Goal: Task Accomplishment & Management: Use online tool/utility

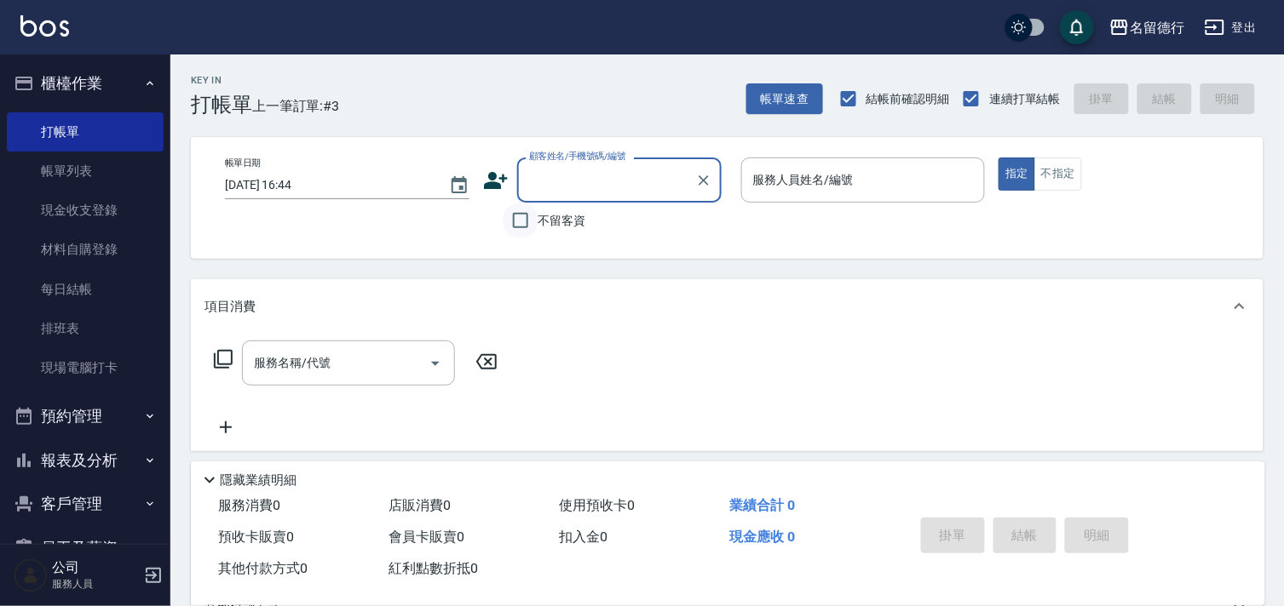
click at [526, 216] on input "不留客資" at bounding box center [521, 221] width 36 height 36
checkbox input "true"
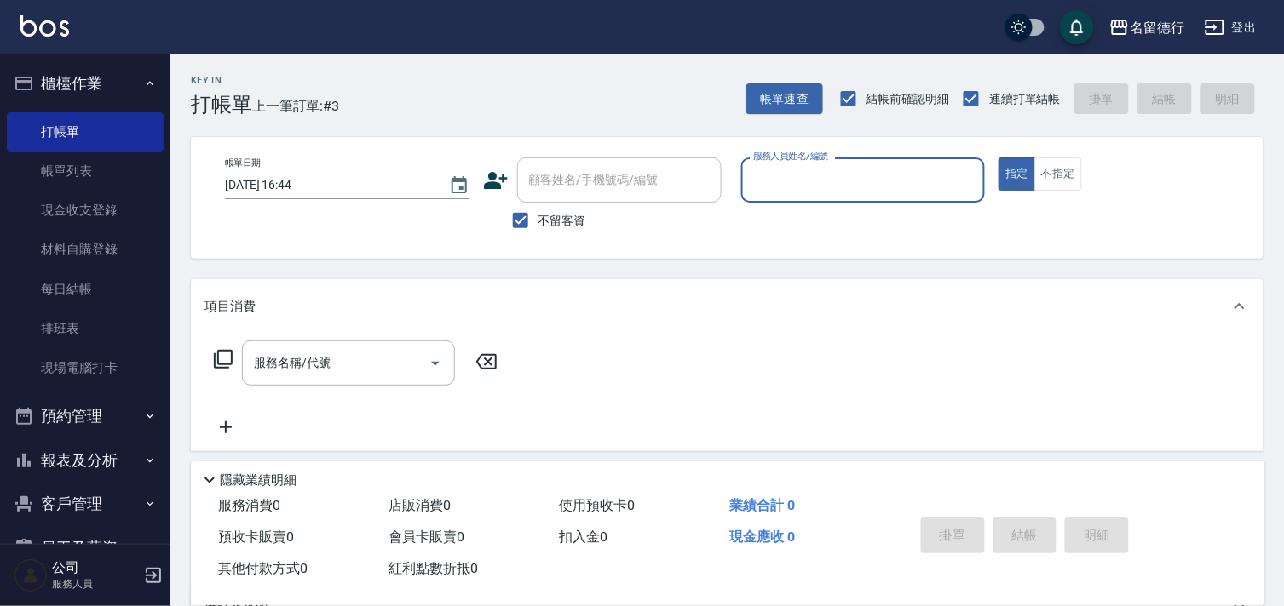
click at [775, 181] on input "服務人員姓名/編號" at bounding box center [863, 180] width 229 height 30
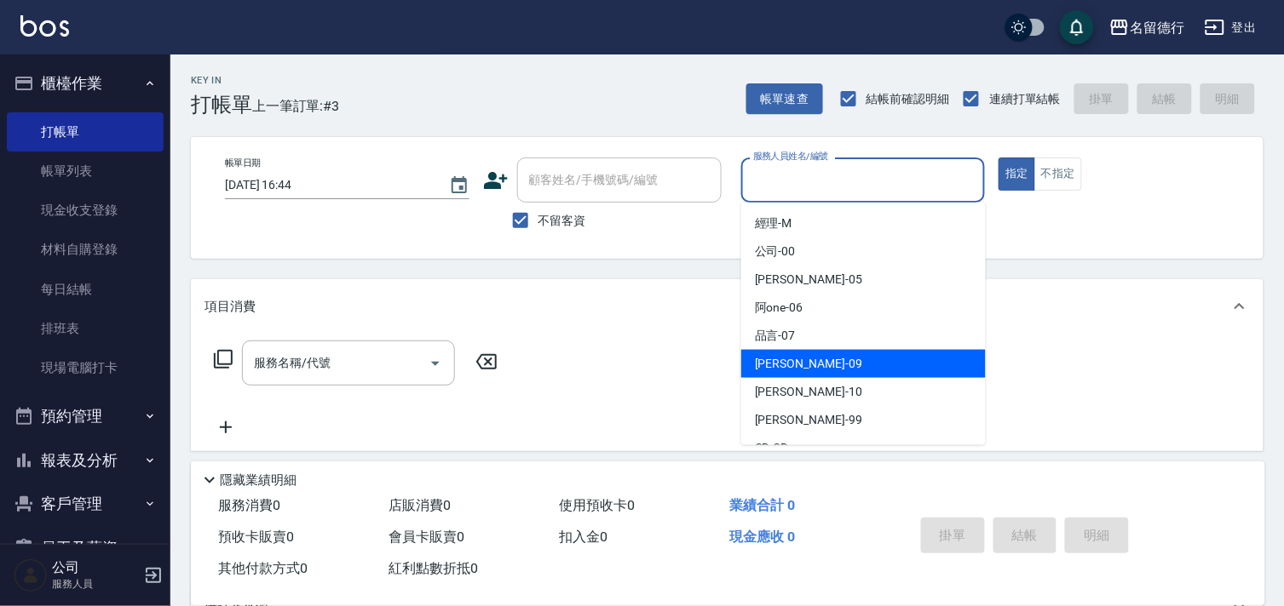
click at [782, 367] on span "[PERSON_NAME] -09" at bounding box center [808, 364] width 107 height 18
type input "[PERSON_NAME]-09"
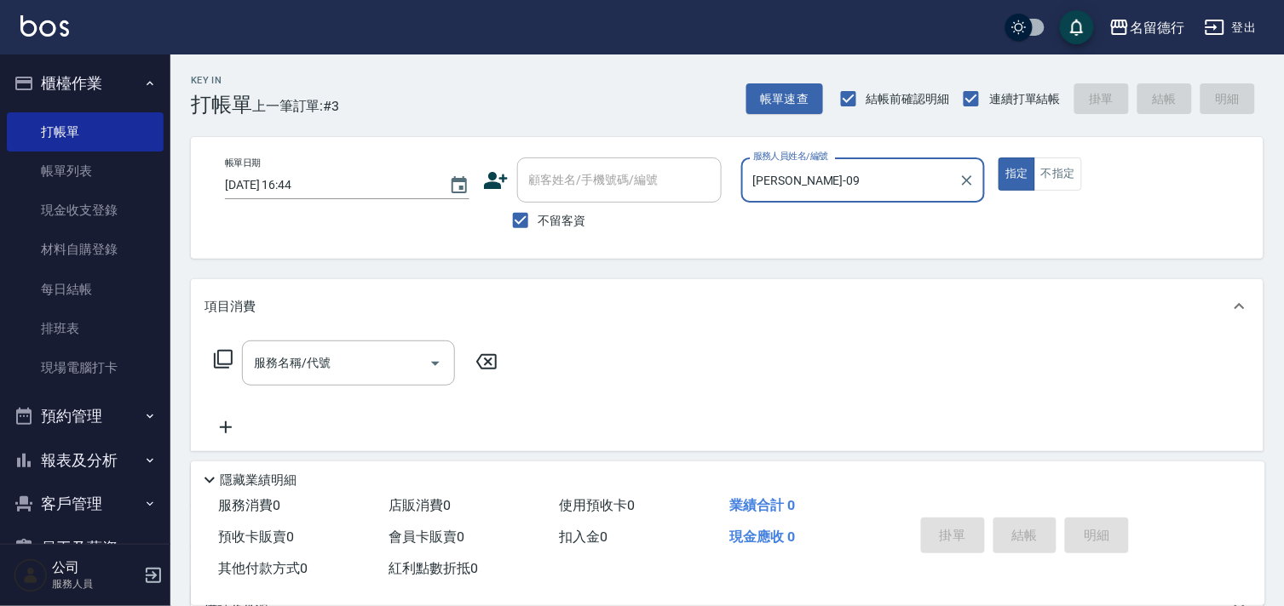
click at [329, 356] on input "服務名稱/代號" at bounding box center [336, 363] width 172 height 30
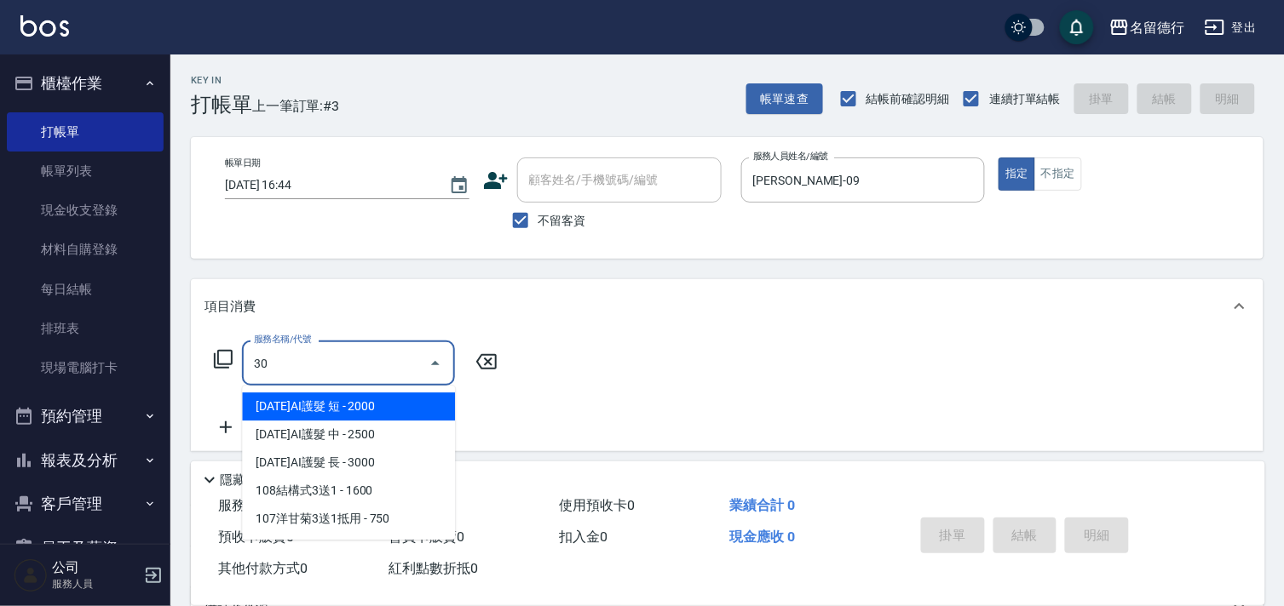
type input "302"
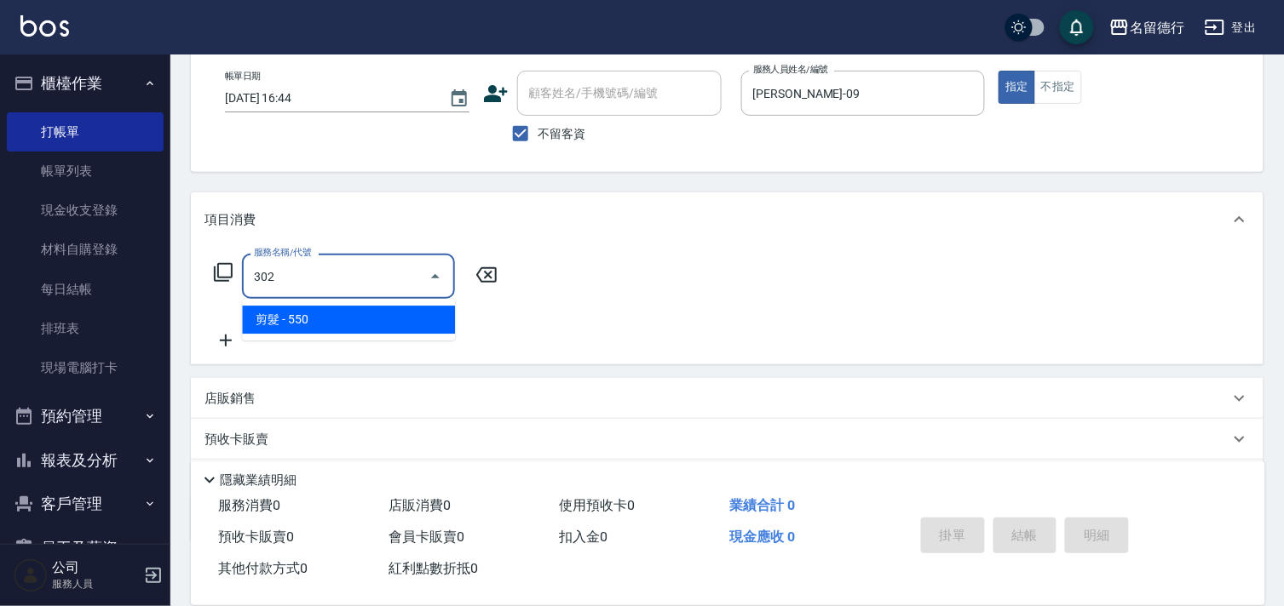
scroll to position [183, 0]
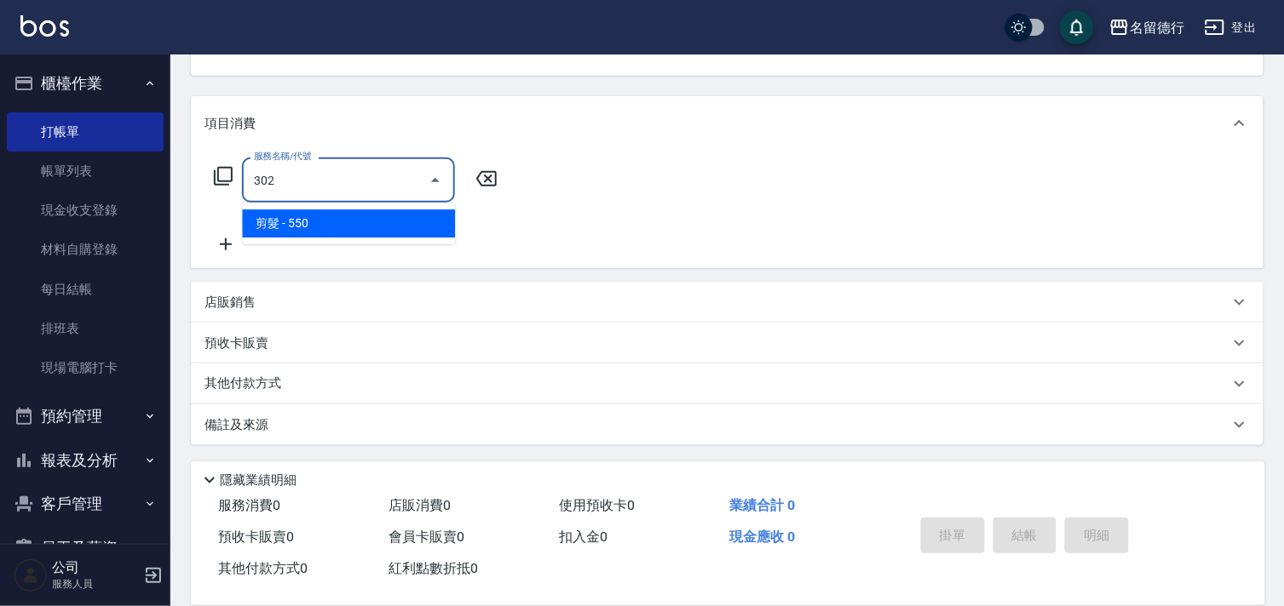
click at [342, 221] on span "剪髮 - 550" at bounding box center [348, 224] width 213 height 28
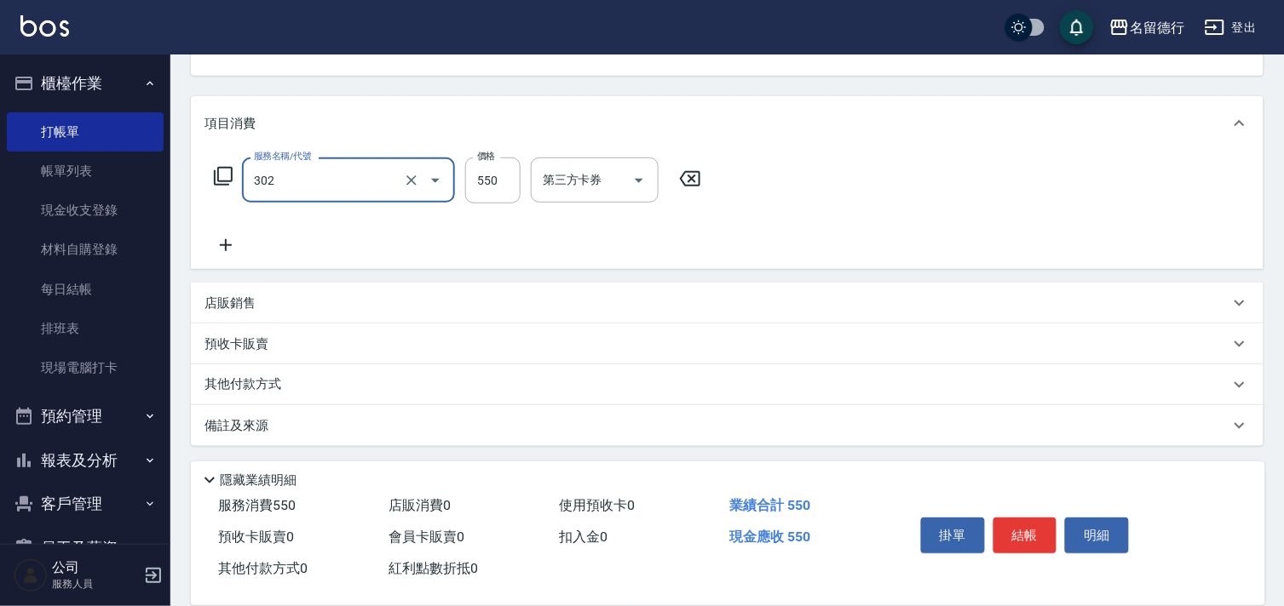
click at [382, 186] on input "302" at bounding box center [325, 180] width 150 height 30
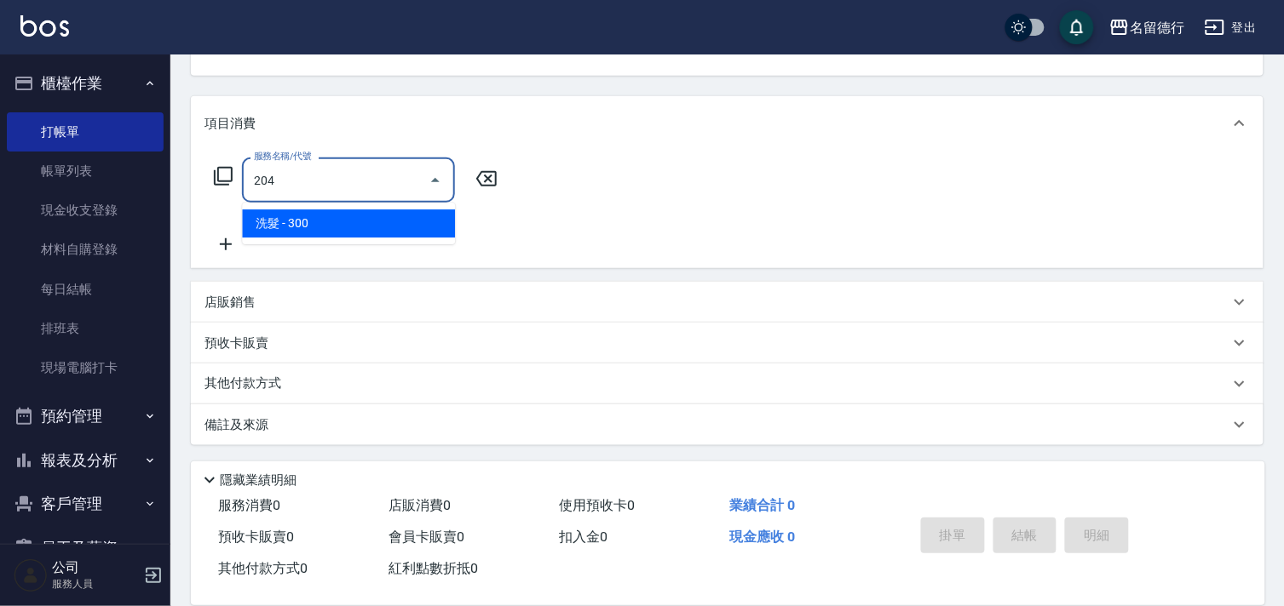
click at [351, 216] on span "洗髮 - 300" at bounding box center [348, 224] width 213 height 28
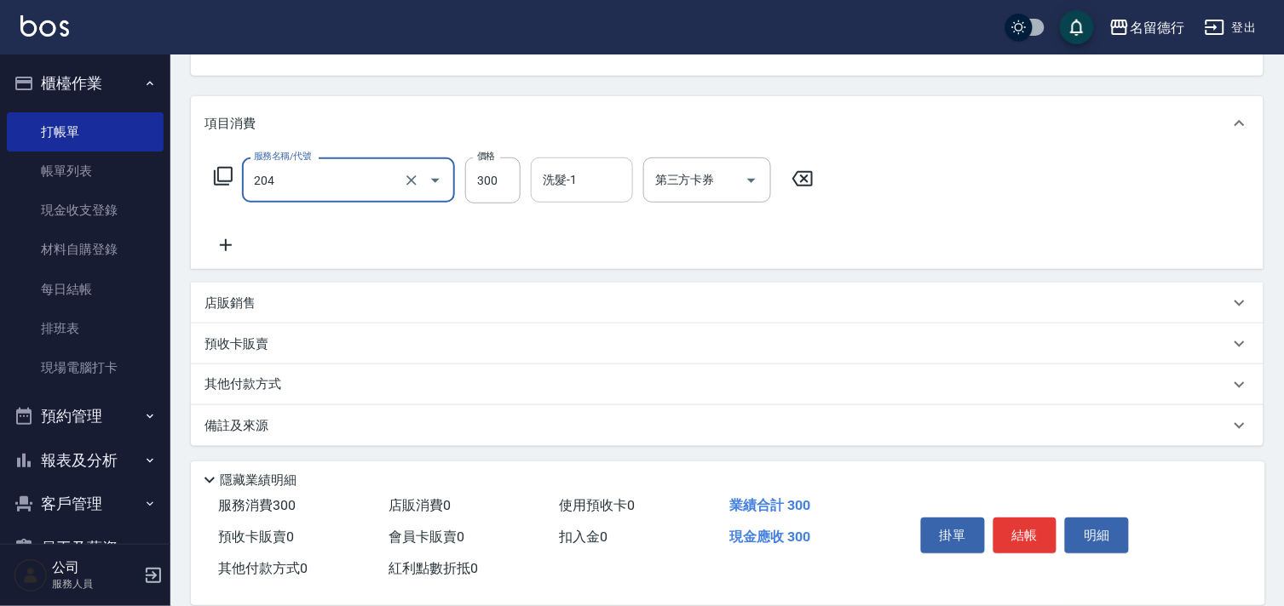
type input "洗髮(204)"
click at [554, 179] on div "洗髮-1 洗髮-1" at bounding box center [582, 180] width 102 height 45
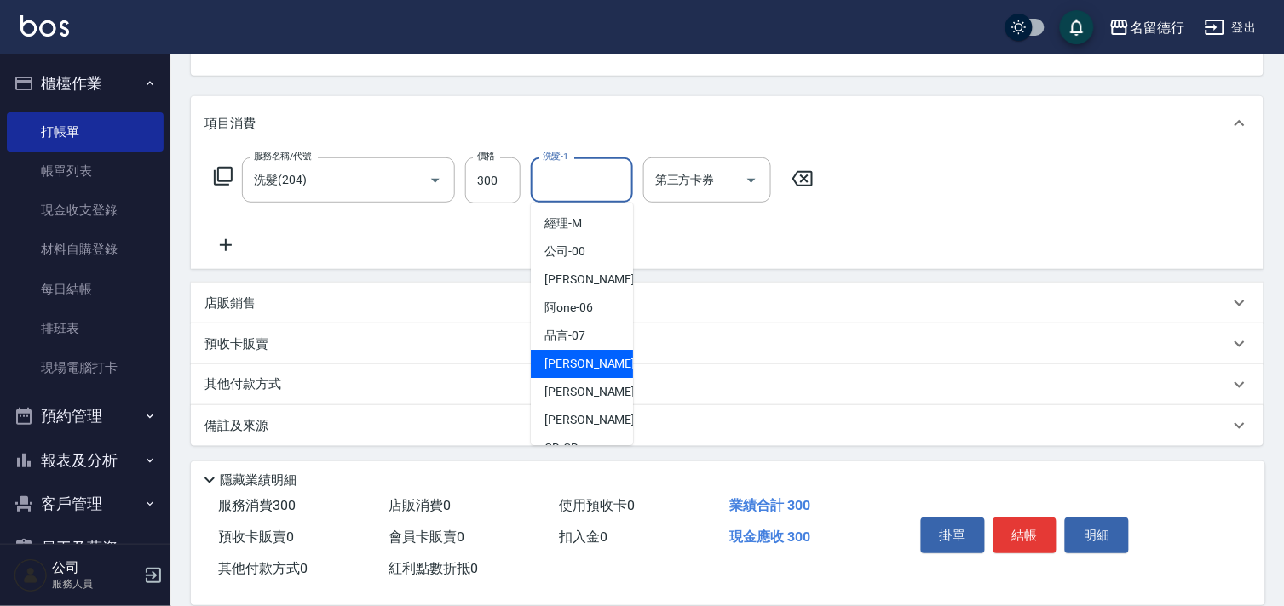
click at [565, 356] on span "[PERSON_NAME] -09" at bounding box center [597, 364] width 107 height 18
type input "[PERSON_NAME]-09"
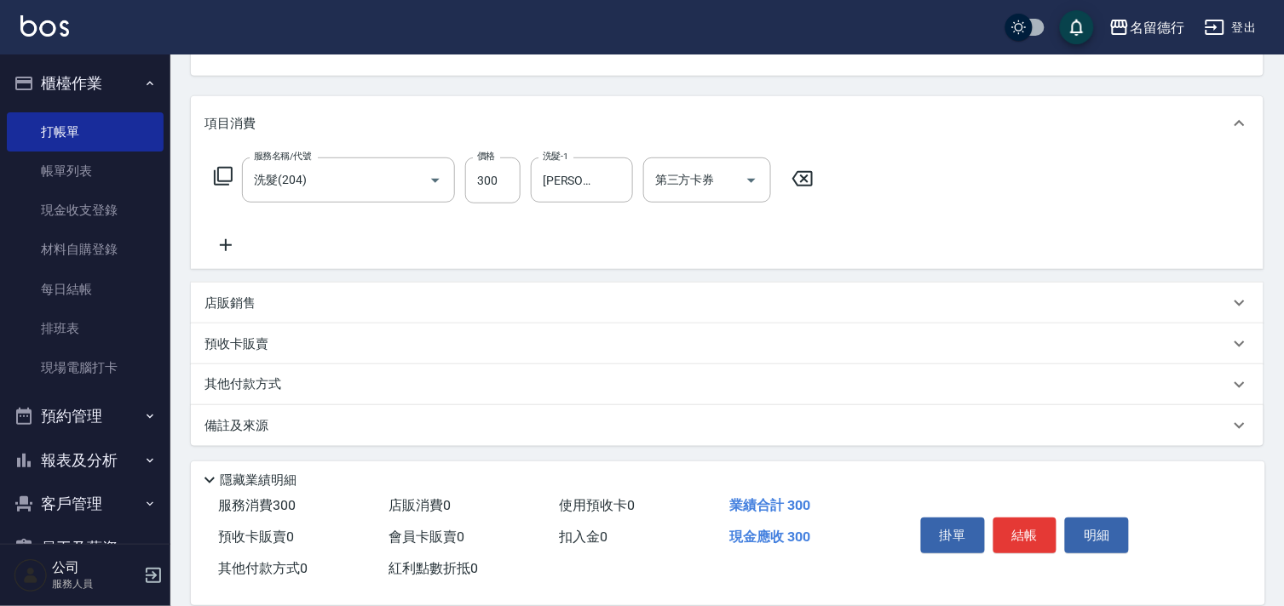
click at [233, 248] on icon at bounding box center [225, 245] width 43 height 20
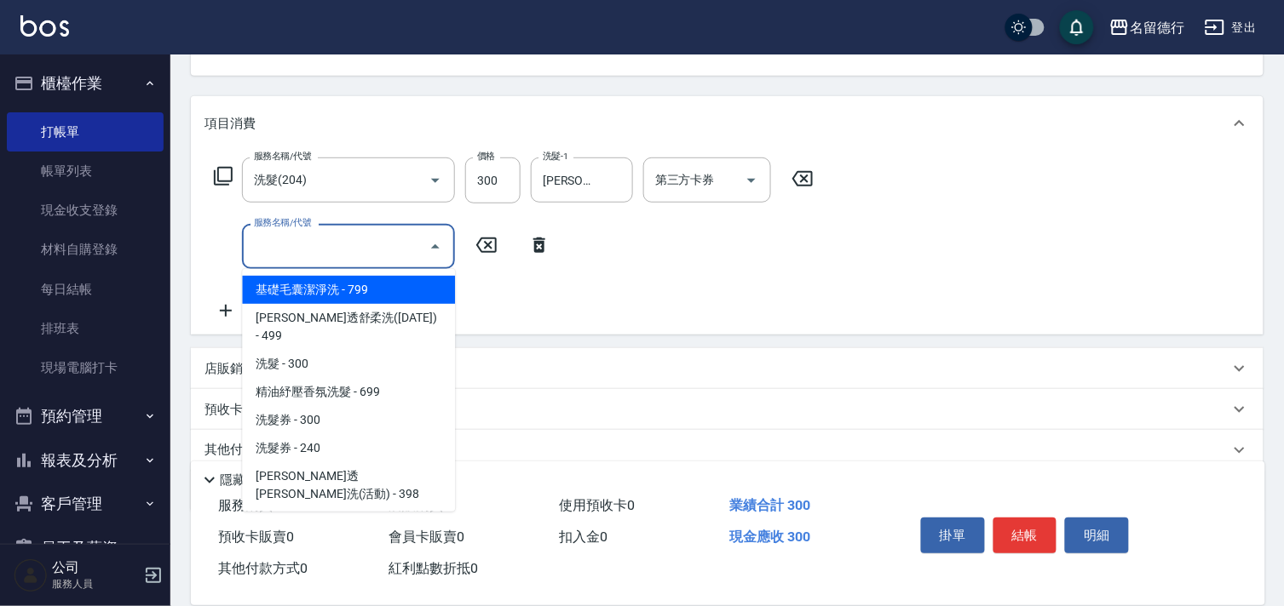
click at [311, 244] on input "服務名稱/代號" at bounding box center [336, 247] width 172 height 30
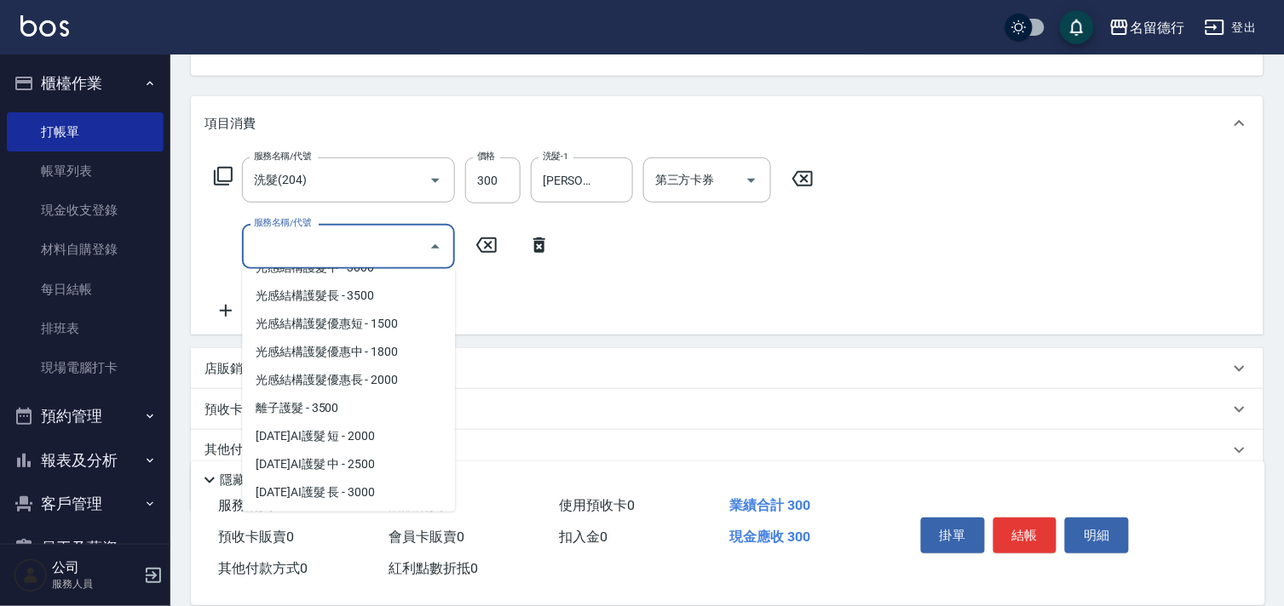
scroll to position [1230, 0]
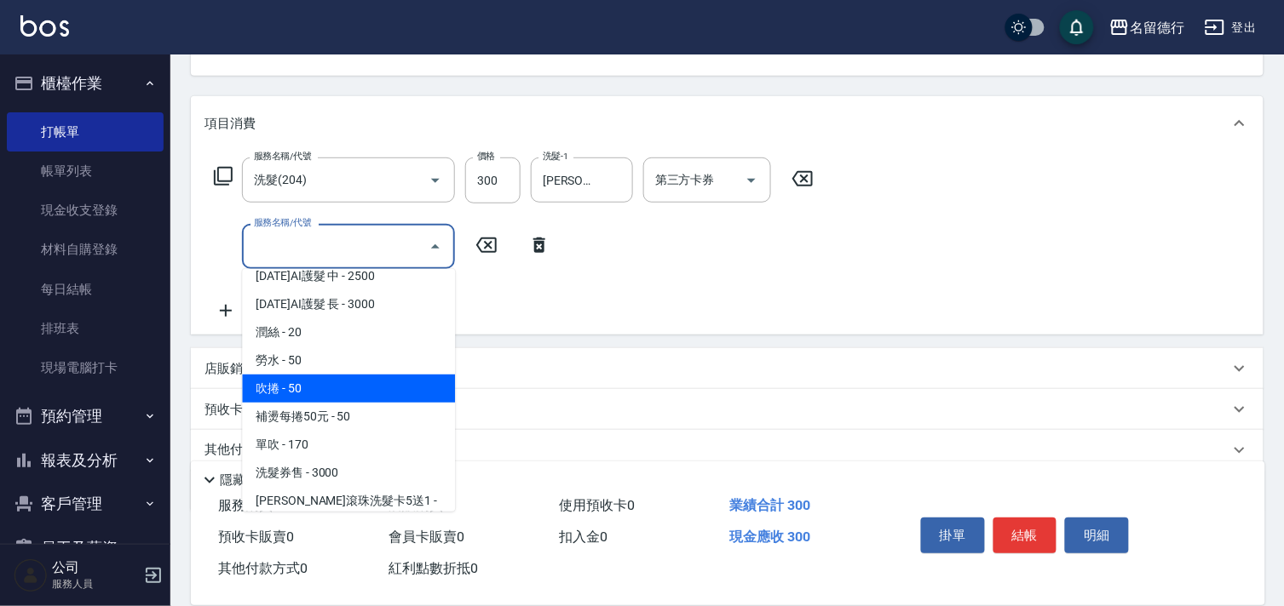
click at [286, 375] on span "吹捲 - 50" at bounding box center [348, 389] width 213 height 28
type input "吹捲(703)"
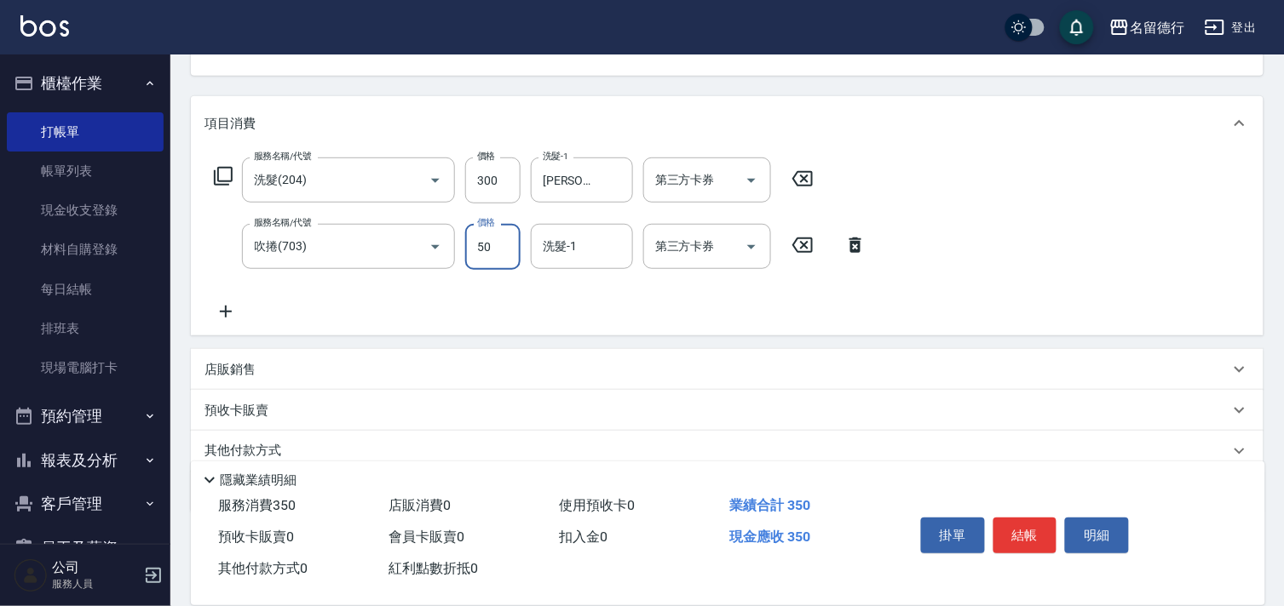
click at [490, 244] on input "50" at bounding box center [492, 247] width 55 height 46
type input "220"
click at [566, 243] on div "洗髮-1 洗髮-1" at bounding box center [582, 246] width 102 height 45
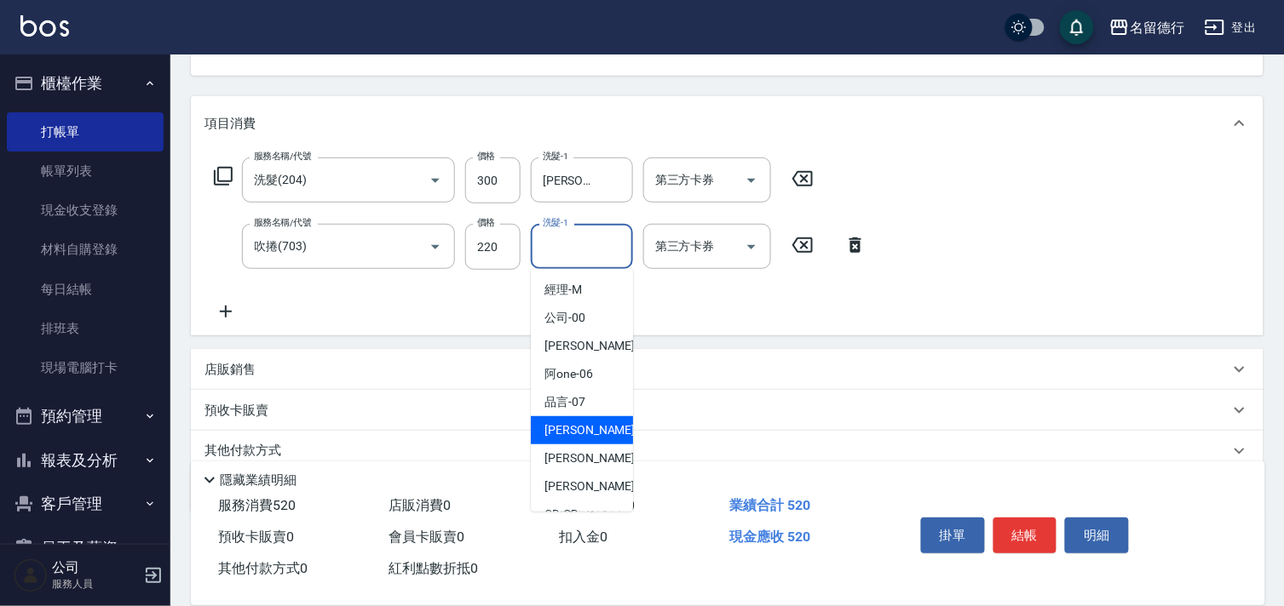
click at [557, 427] on span "[PERSON_NAME] -09" at bounding box center [597, 431] width 107 height 18
type input "[PERSON_NAME]-09"
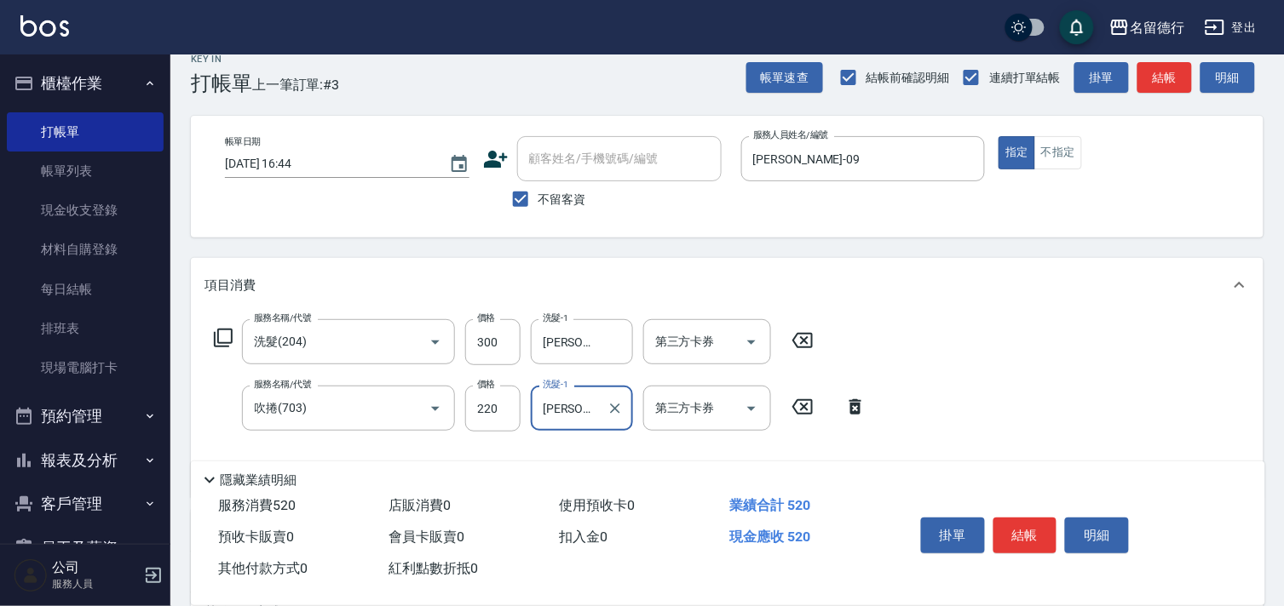
scroll to position [0, 0]
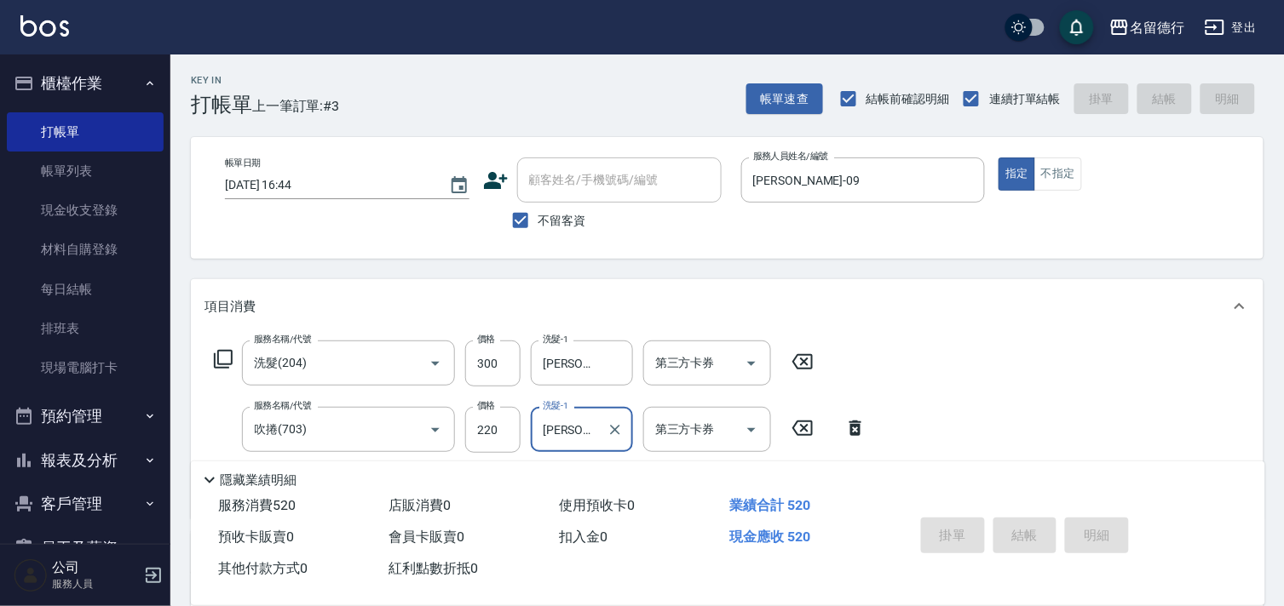
type input "[DATE] 17:45"
